Goal: Task Accomplishment & Management: Use online tool/utility

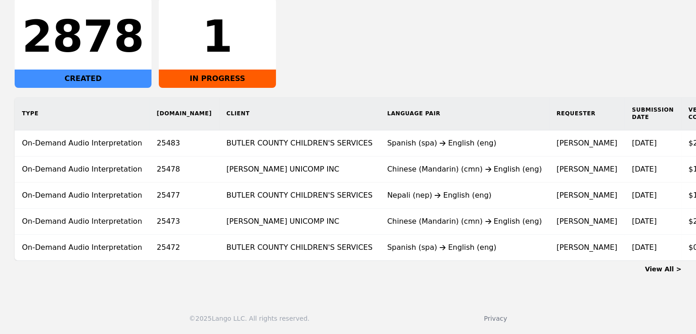
scroll to position [0, 107]
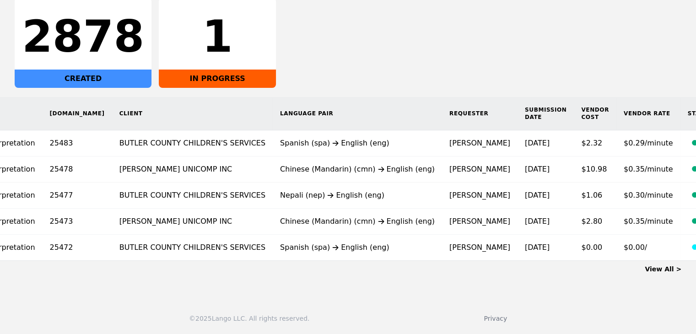
click at [670, 269] on link "View All >" at bounding box center [663, 269] width 37 height 7
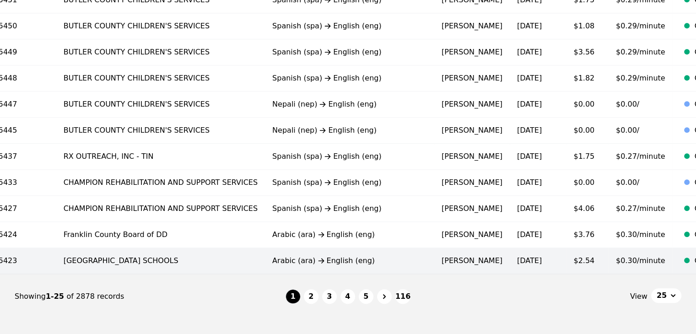
scroll to position [521, 0]
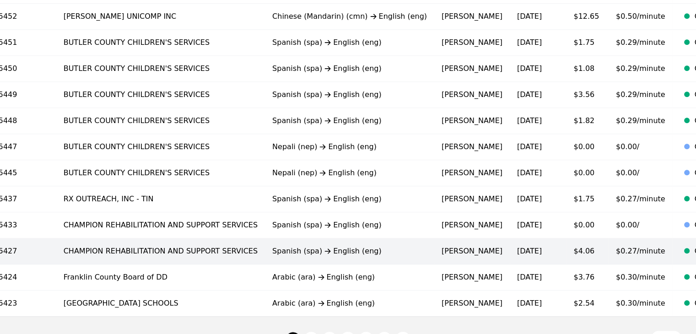
click at [616, 249] on span "$0.27/minute" at bounding box center [640, 251] width 49 height 9
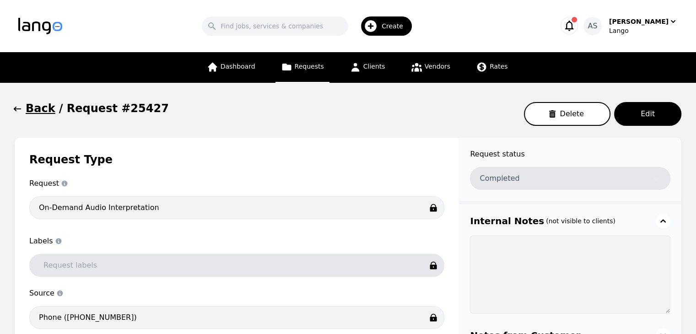
click at [21, 109] on icon "button" at bounding box center [17, 108] width 9 height 9
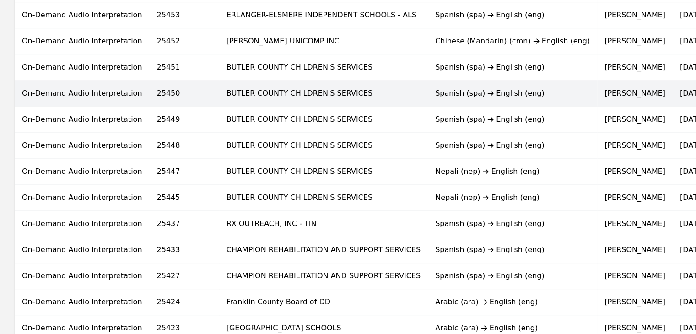
scroll to position [613, 0]
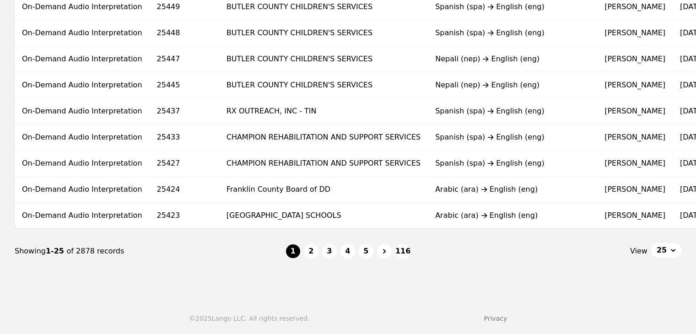
click at [295, 251] on li "1" at bounding box center [293, 251] width 15 height 15
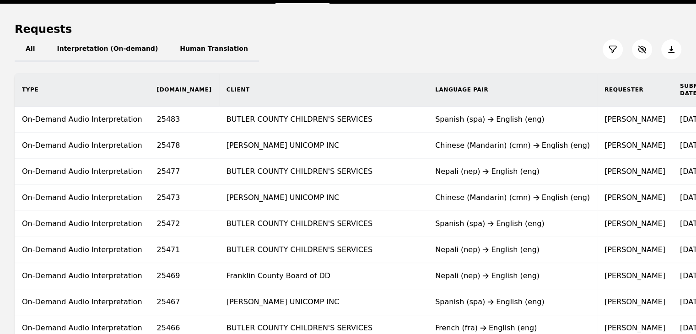
scroll to position [64, 0]
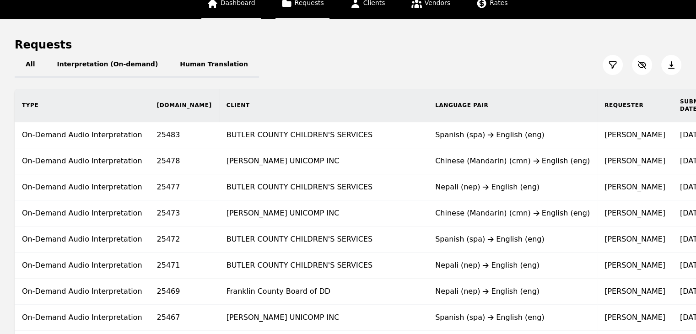
click at [225, 6] on link "Dashboard" at bounding box center [231, 4] width 60 height 31
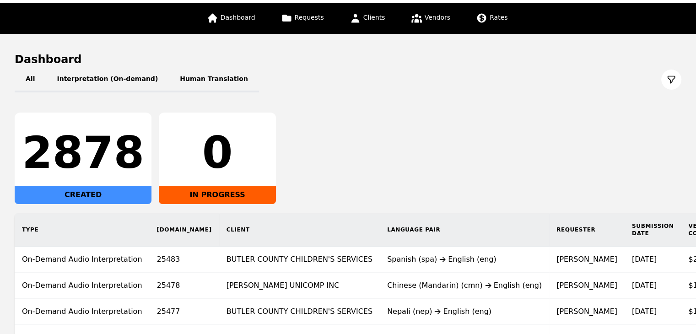
scroll to position [92, 0]
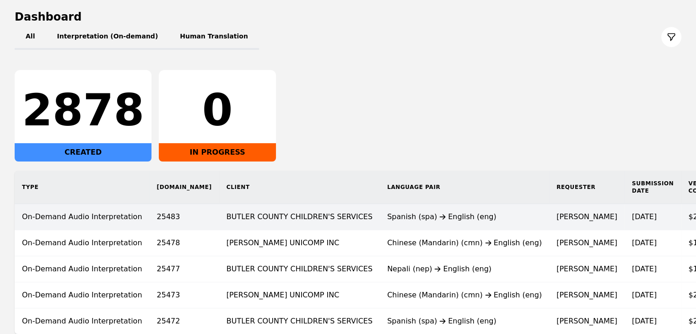
click at [380, 223] on td "Spanish (spa) English (eng)" at bounding box center [464, 217] width 169 height 26
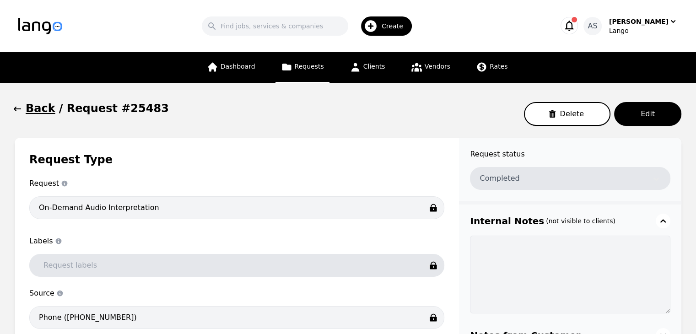
click at [22, 110] on icon "button" at bounding box center [17, 108] width 9 height 9
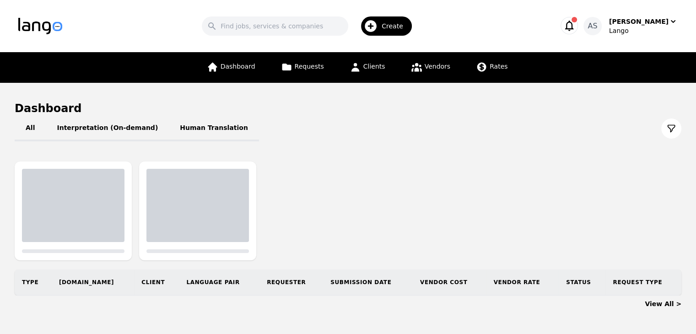
scroll to position [27, 0]
